Goal: Information Seeking & Learning: Find contact information

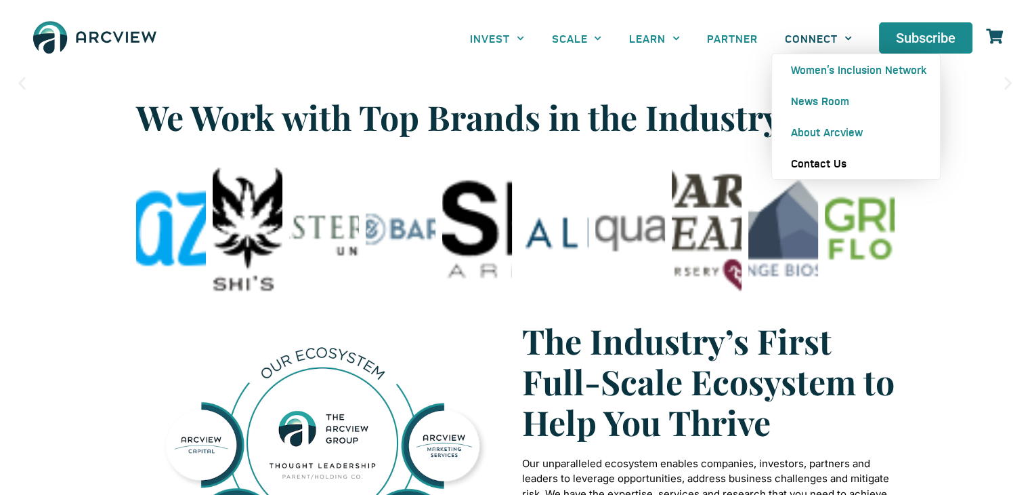
click at [817, 166] on link "Contact Us" at bounding box center [856, 163] width 168 height 31
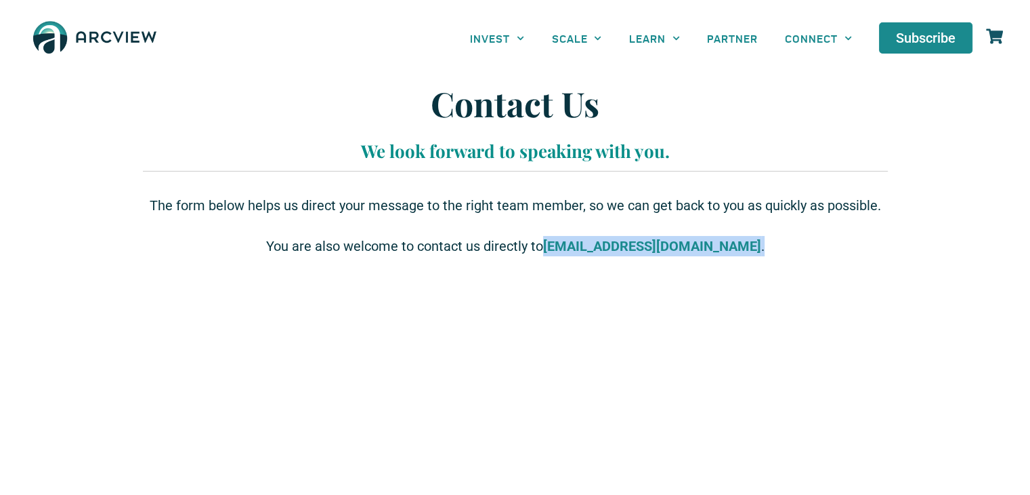
drag, startPoint x: 577, startPoint y: 247, endPoint x: 730, endPoint y: 239, distance: 153.3
click at [730, 239] on p "You are also welcome to contact us directly to [EMAIL_ADDRESS][DOMAIN_NAME] ." at bounding box center [516, 246] width 732 height 20
copy p "[EMAIL_ADDRESS][DOMAIN_NAME] ."
